Goal: Information Seeking & Learning: Learn about a topic

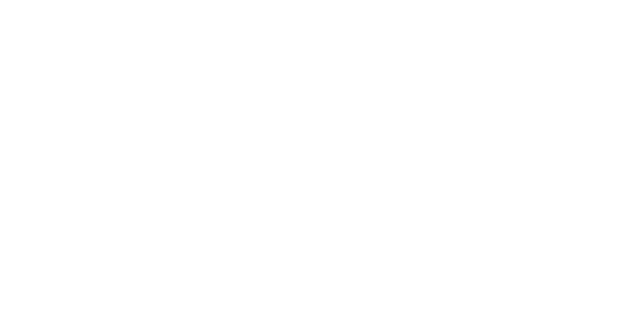
scroll to position [844, 0]
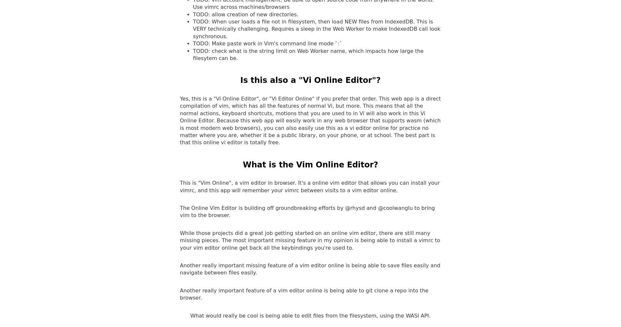
click at [275, 95] on p "Yes, this is a "Vi Online Editor", or "Vi Editor Online" if you prefer that ord…" at bounding box center [310, 120] width 261 height 51
click at [272, 95] on p "Yes, this is a "Vi Online Editor", or "Vi Editor Online" if you prefer that ord…" at bounding box center [310, 120] width 261 height 51
click at [277, 95] on p "Yes, this is a "Vi Online Editor", or "Vi Editor Online" if you prefer that ord…" at bounding box center [310, 120] width 261 height 51
click at [246, 99] on p "Yes, this is a "Vi Online Editor", or "Vi Editor Online" if you prefer that ord…" at bounding box center [310, 120] width 261 height 51
click at [239, 100] on p "Yes, this is a "Vi Online Editor", or "Vi Editor Online" if you prefer that ord…" at bounding box center [310, 120] width 261 height 51
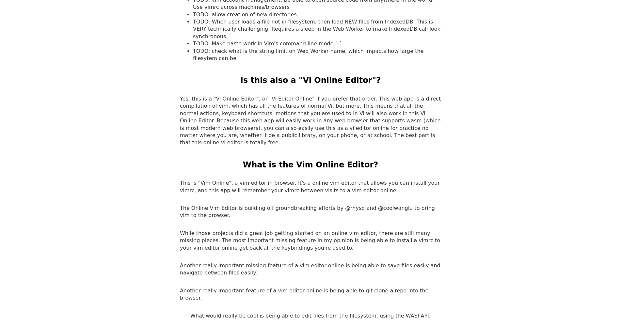
click at [238, 100] on p "Yes, this is a "Vi Online Editor", or "Vi Editor Online" if you prefer that ord…" at bounding box center [310, 120] width 261 height 51
click at [235, 101] on p "Yes, this is a "Vi Online Editor", or "Vi Editor Online" if you prefer that ord…" at bounding box center [310, 120] width 261 height 51
click at [245, 100] on p "Yes, this is a "Vi Online Editor", or "Vi Editor Online" if you prefer that ord…" at bounding box center [310, 120] width 261 height 51
click at [250, 98] on p "Yes, this is a "Vi Online Editor", or "Vi Editor Online" if you prefer that ord…" at bounding box center [310, 120] width 261 height 51
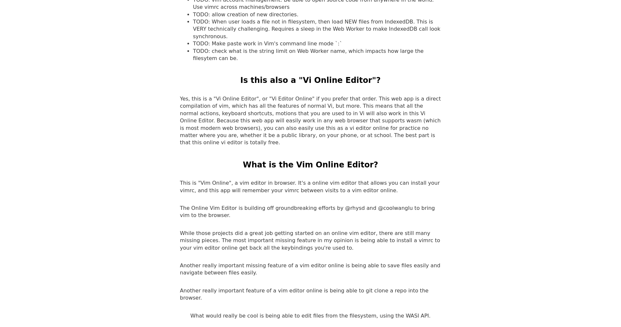
click at [220, 106] on p "Yes, this is a "Vi Online Editor", or "Vi Editor Online" if you prefer that ord…" at bounding box center [310, 120] width 261 height 51
click at [235, 106] on p "Yes, this is a "Vi Online Editor", or "Vi Editor Online" if you prefer that ord…" at bounding box center [310, 120] width 261 height 51
click at [231, 112] on p "Yes, this is a "Vi Online Editor", or "Vi Editor Online" if you prefer that ord…" at bounding box center [310, 120] width 261 height 51
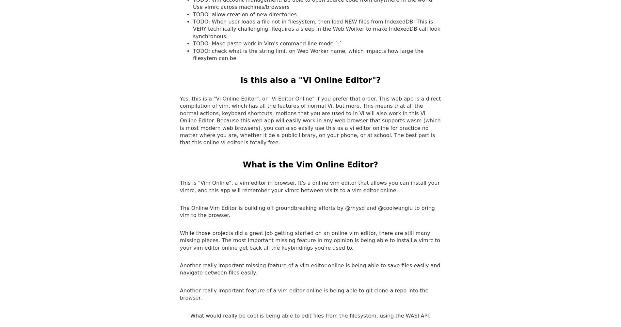
click at [232, 114] on p "Yes, this is a "Vi Online Editor", or "Vi Editor Online" if you prefer that ord…" at bounding box center [310, 120] width 261 height 51
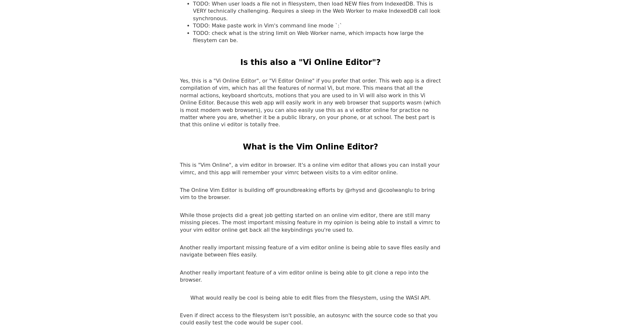
scroll to position [877, 0]
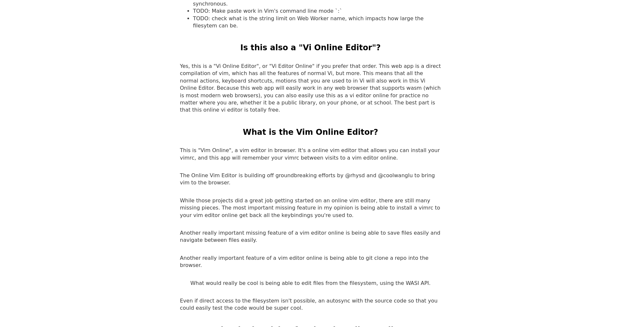
click at [270, 147] on p "This is "Vim Online", a vim editor in browser. It's a online vim editor that al…" at bounding box center [310, 154] width 261 height 15
click at [261, 147] on p "This is "Vim Online", a vim editor in browser. It's a online vim editor that al…" at bounding box center [310, 154] width 261 height 15
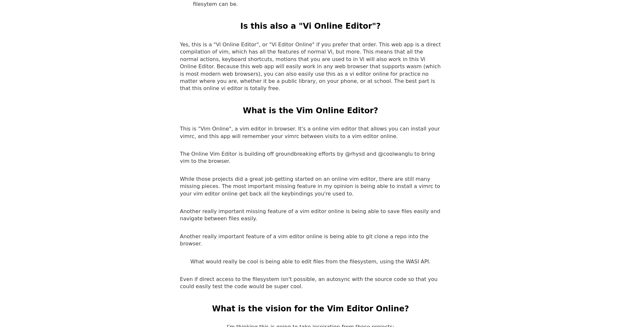
scroll to position [909, 0]
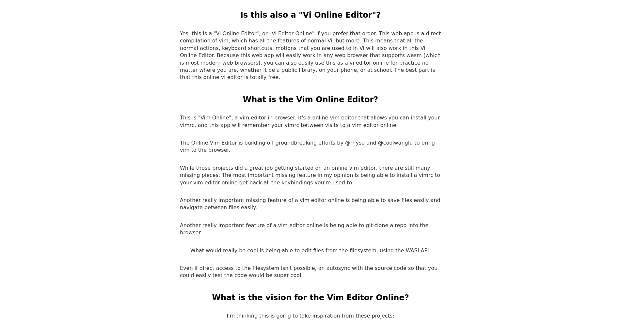
click at [252, 139] on p "The Online Vim Editor is building off groundbreaking efforts by @rhysd and @coo…" at bounding box center [310, 146] width 261 height 15
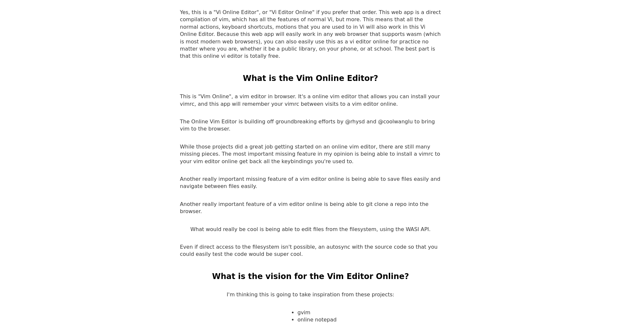
scroll to position [942, 0]
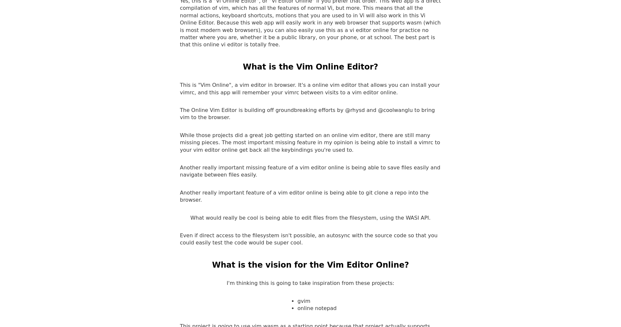
click at [223, 132] on p "While those projects did a great job getting started on an online vim editor, t…" at bounding box center [310, 143] width 261 height 22
click at [215, 164] on p "Another really important missing feature of a vim editor online is being able t…" at bounding box center [310, 171] width 261 height 15
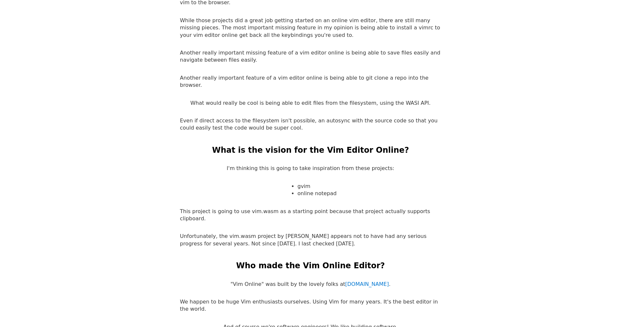
scroll to position [1073, 0]
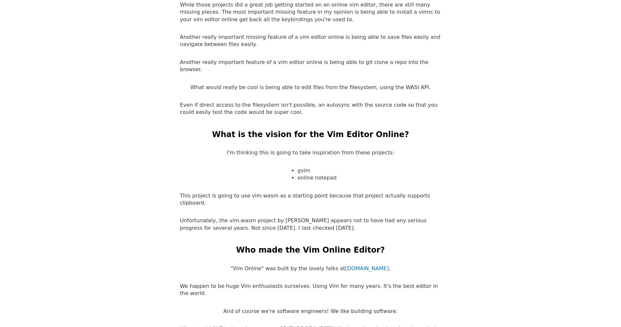
click at [273, 149] on p "I'm thinking this is going to take inspiration from these projects:" at bounding box center [311, 152] width 168 height 7
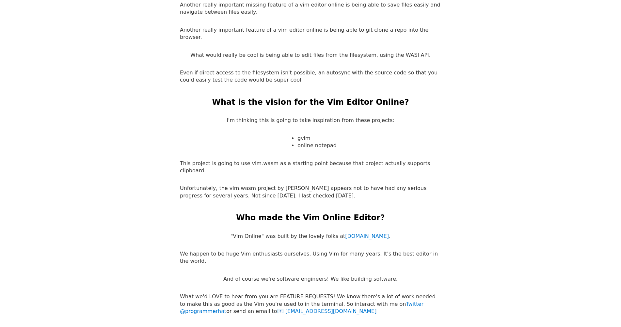
scroll to position [1105, 0]
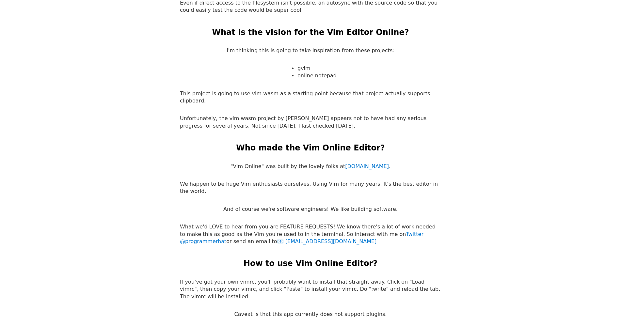
scroll to position [1242, 0]
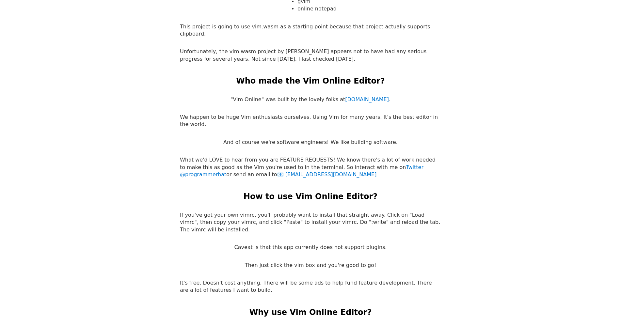
click at [292, 191] on h2 "How to use Vim Online Editor?" at bounding box center [311, 196] width 134 height 11
click at [267, 212] on p "If you've got your own vimrc, you'll probably want to install that straight awa…" at bounding box center [310, 223] width 261 height 22
click at [262, 212] on p "If you've got your own vimrc, you'll probably want to install that straight awa…" at bounding box center [310, 223] width 261 height 22
click at [265, 212] on p "If you've got your own vimrc, you'll probably want to install that straight awa…" at bounding box center [310, 223] width 261 height 22
click at [269, 212] on p "If you've got your own vimrc, you'll probably want to install that straight awa…" at bounding box center [310, 223] width 261 height 22
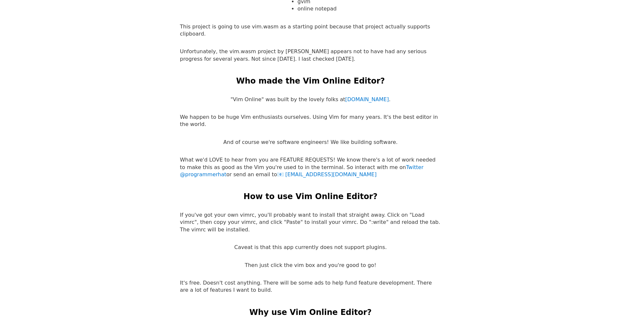
click at [226, 212] on p "If you've got your own vimrc, you'll probably want to install that straight awa…" at bounding box center [310, 223] width 261 height 22
click at [246, 212] on p "If you've got your own vimrc, you'll probably want to install that straight awa…" at bounding box center [310, 223] width 261 height 22
click at [272, 244] on p "Caveat is that this app currently does not support plugins." at bounding box center [310, 247] width 153 height 7
